Goal: Transaction & Acquisition: Purchase product/service

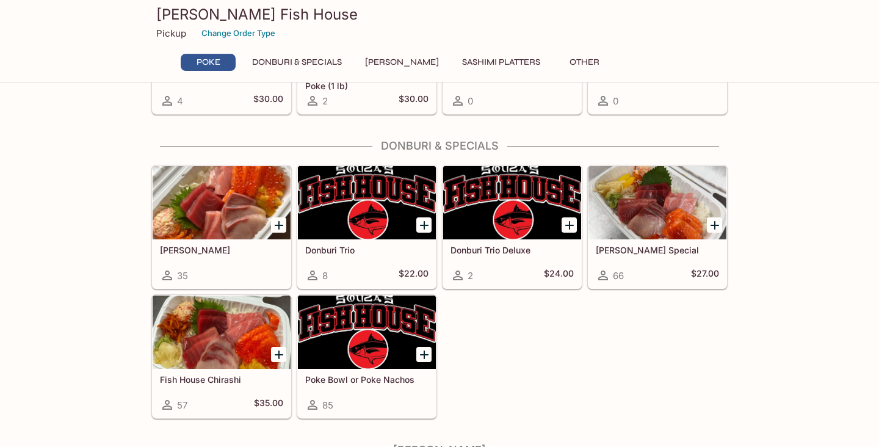
scroll to position [227, 0]
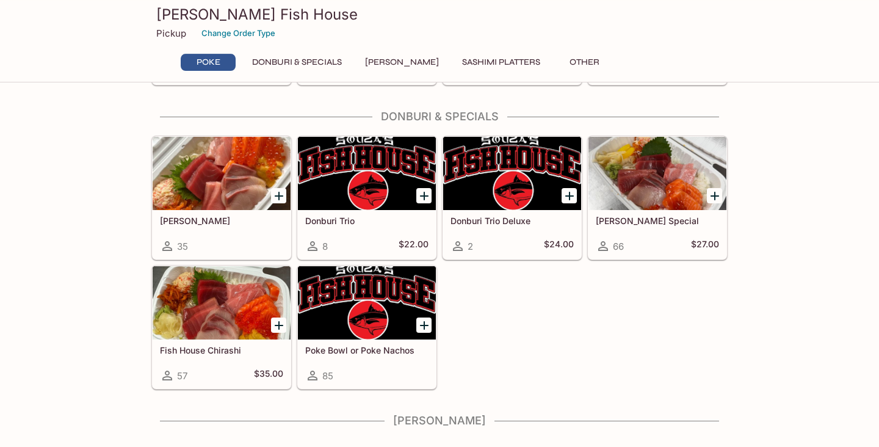
click at [276, 186] on div at bounding box center [278, 195] width 25 height 25
click at [278, 196] on icon "Add Sashimi Donburis" at bounding box center [279, 196] width 15 height 15
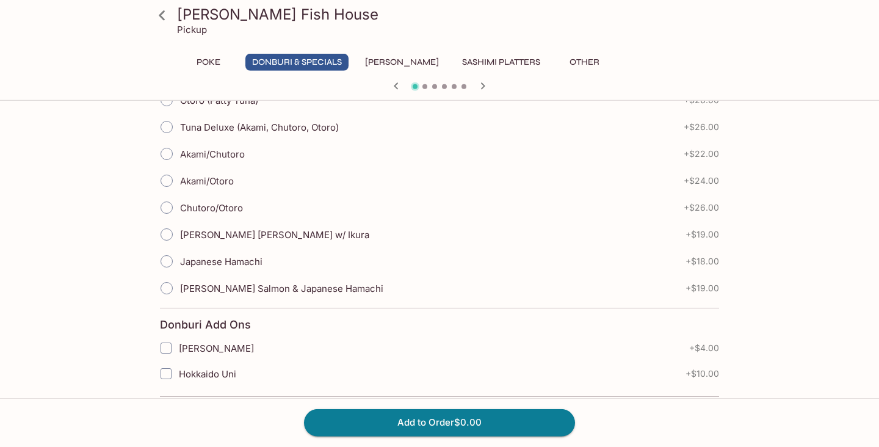
scroll to position [373, 0]
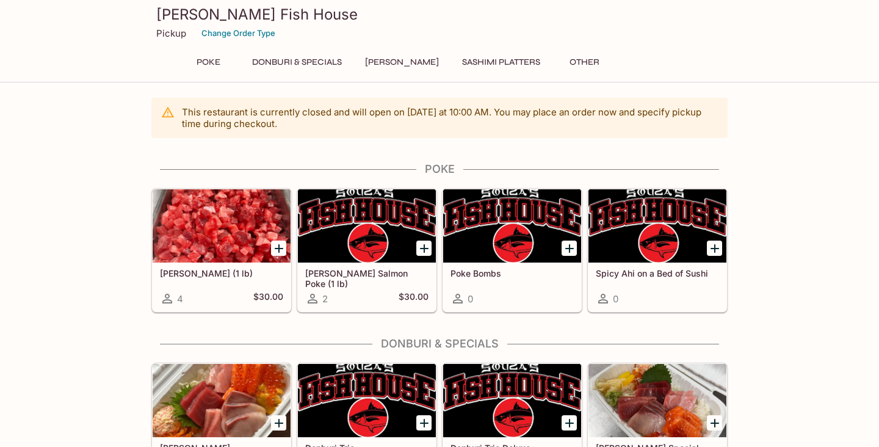
scroll to position [227, 0]
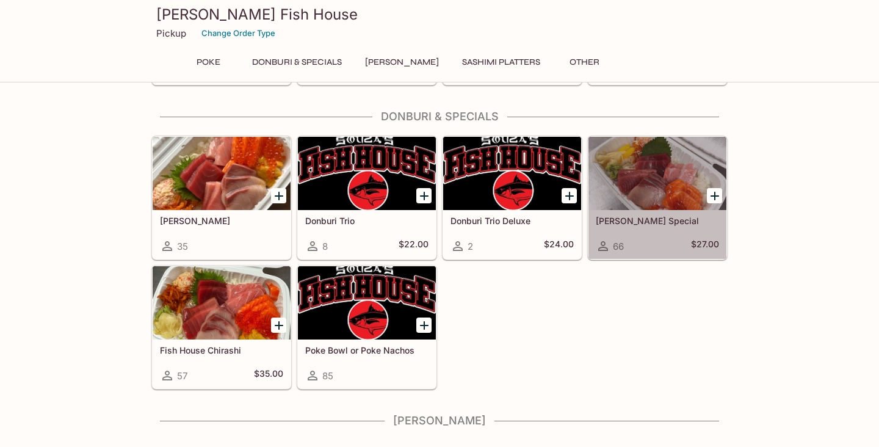
click at [698, 215] on div "Souza Special 66 $27.00" at bounding box center [657, 234] width 138 height 49
